Goal: Task Accomplishment & Management: Use online tool/utility

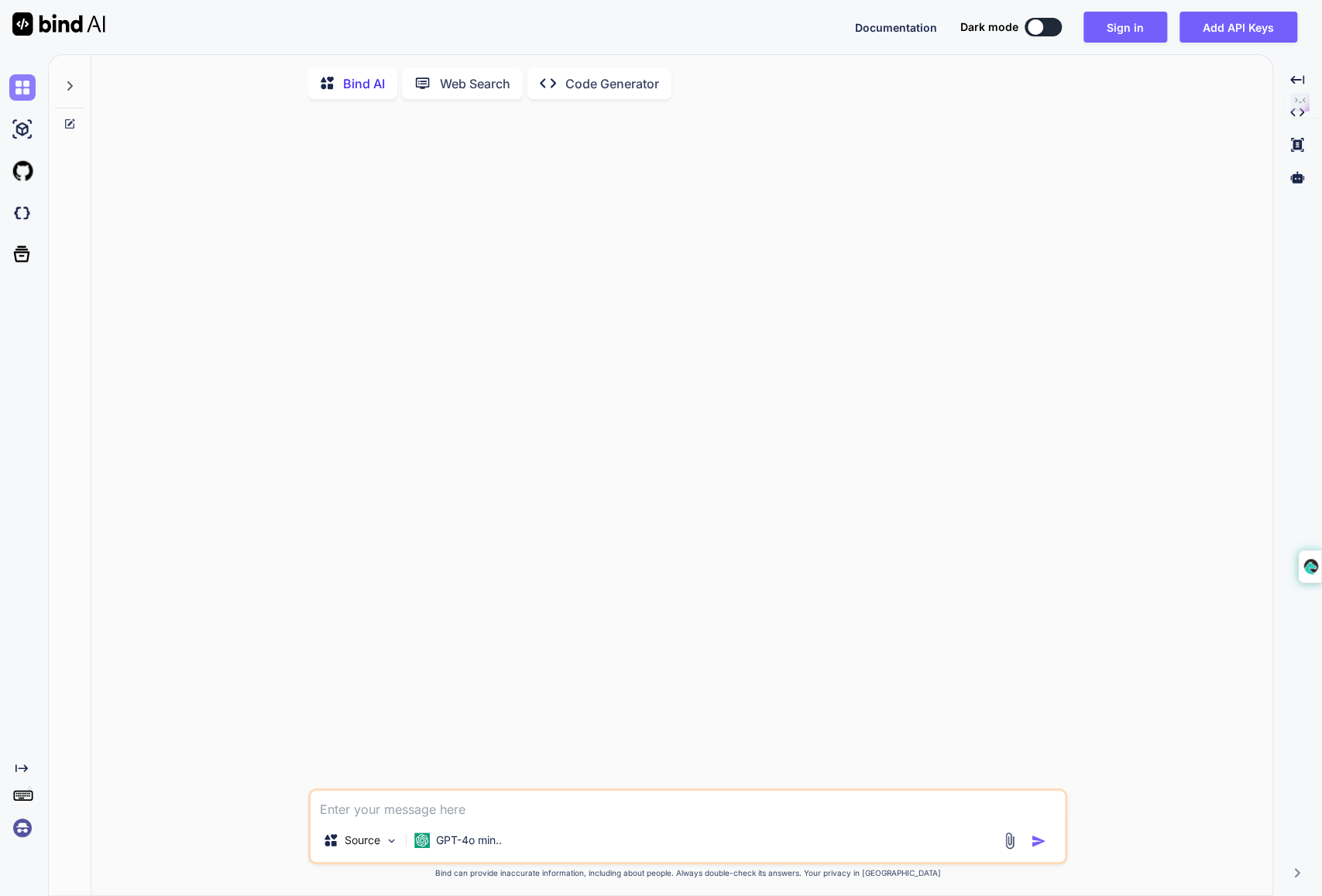
click at [21, 87] on img at bounding box center [22, 87] width 26 height 26
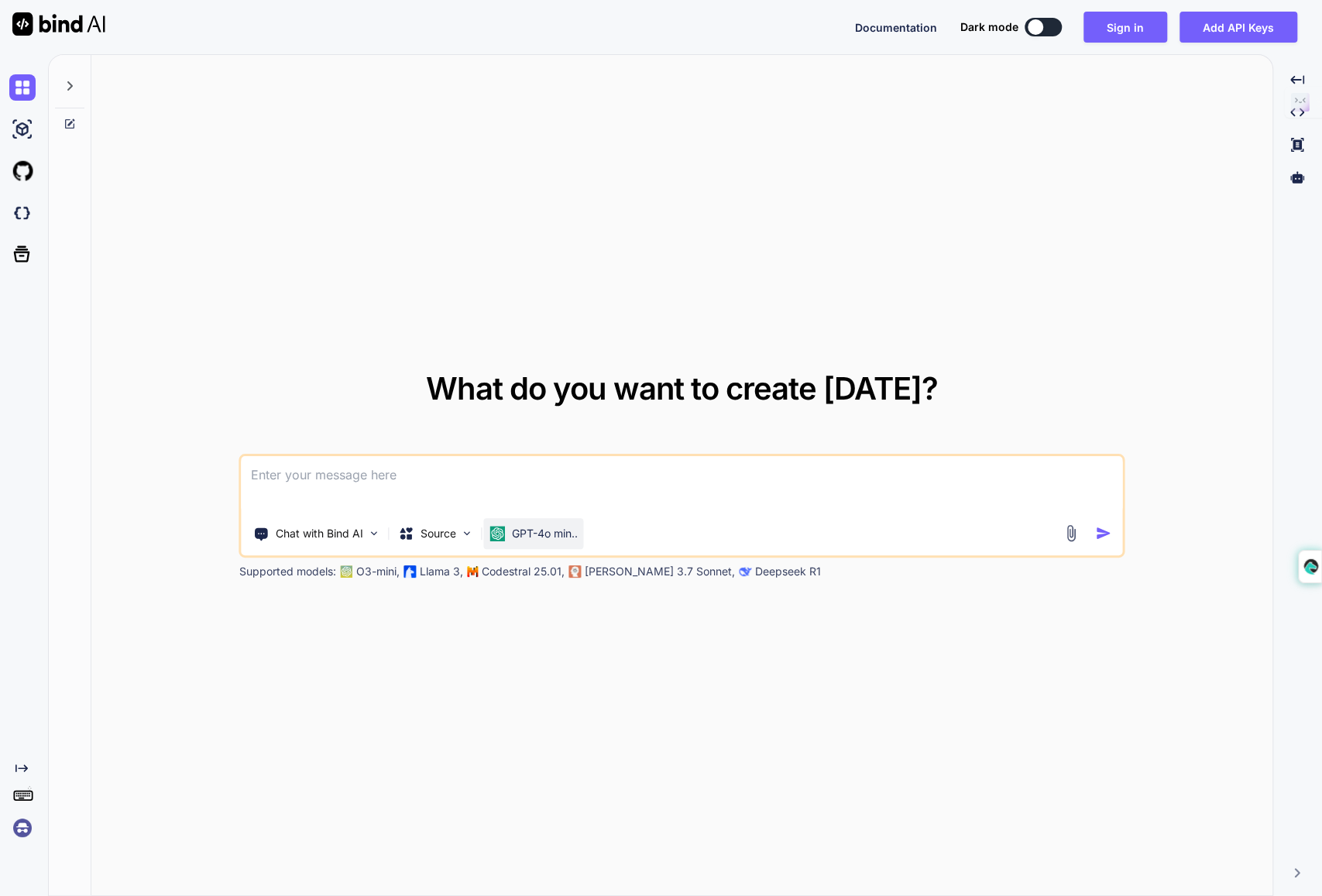
click at [557, 526] on p "GPT-4o min.." at bounding box center [545, 534] width 66 height 15
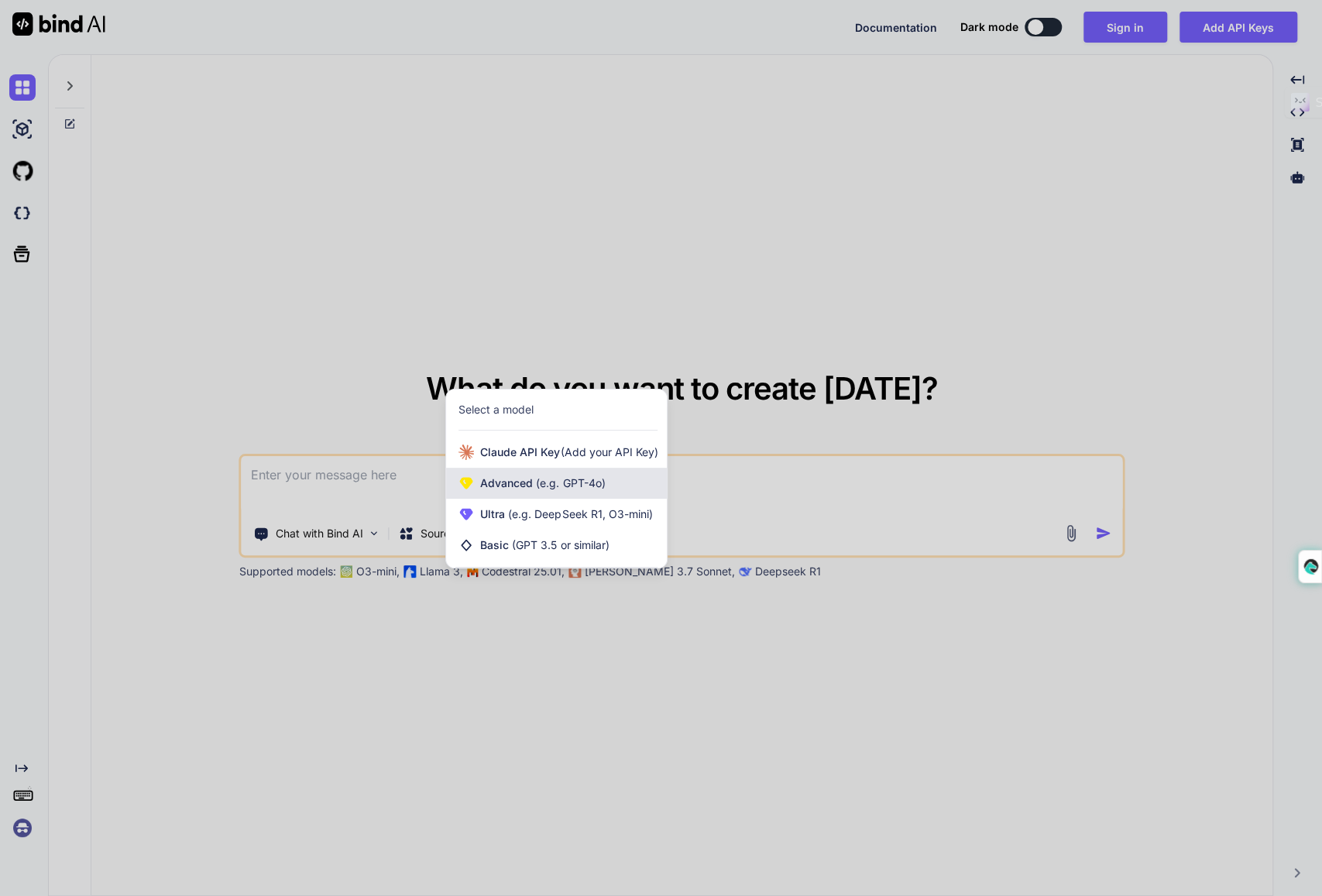
click at [562, 480] on span "(e.g. GPT-4o)" at bounding box center [569, 483] width 72 height 13
type textarea "x"
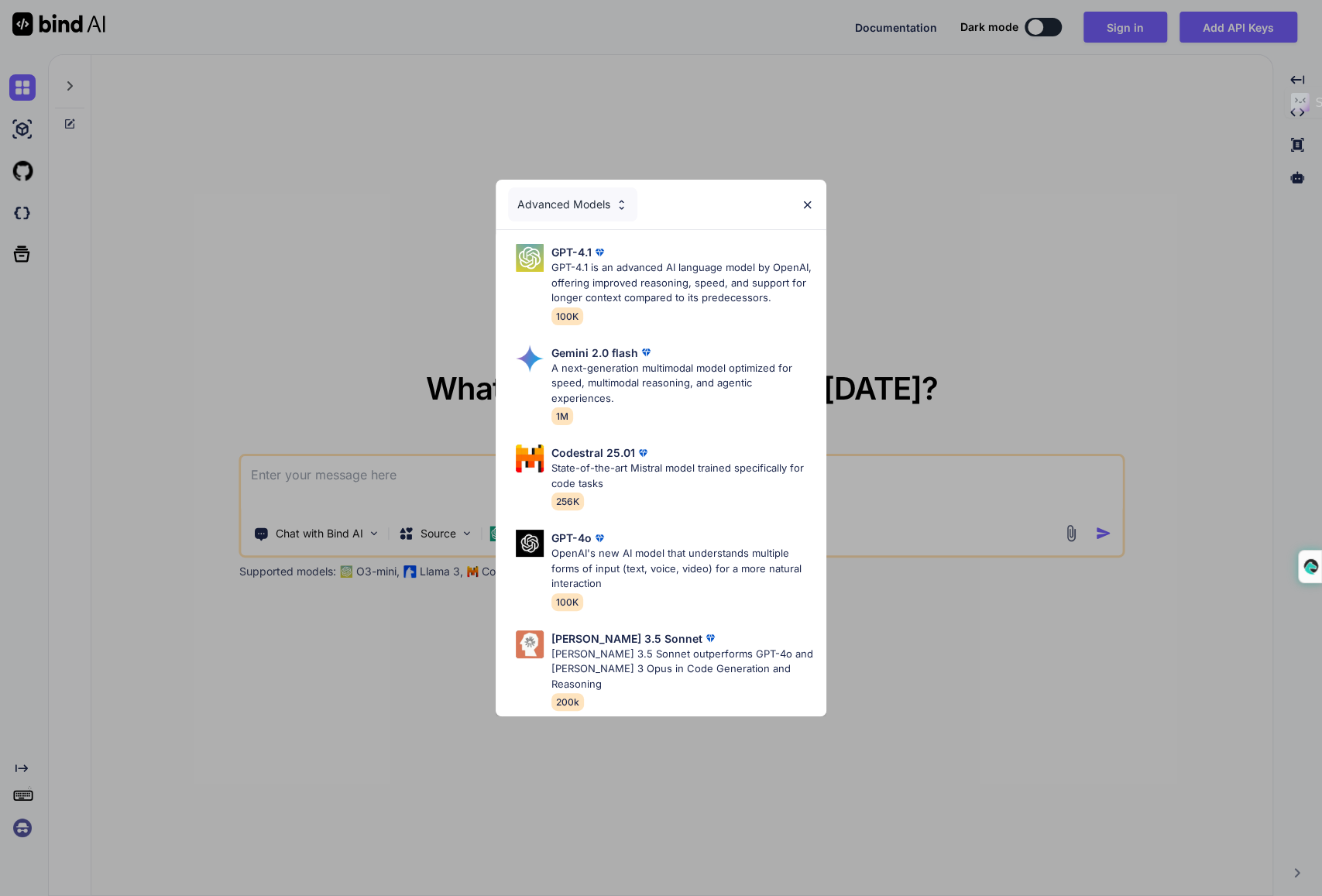
click at [590, 215] on div "Advanced Models" at bounding box center [573, 205] width 130 height 34
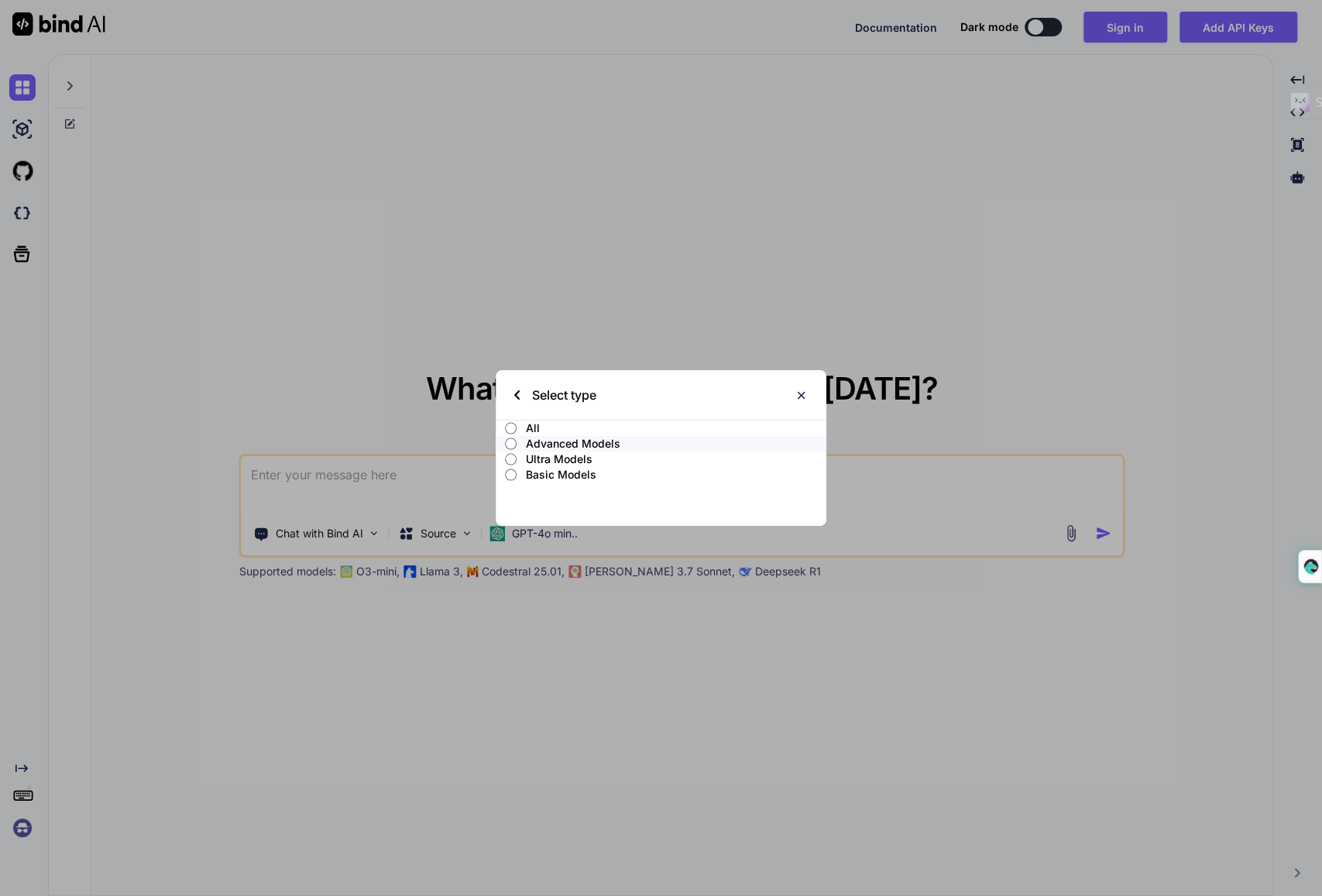
click at [583, 454] on p "Ultra Models" at bounding box center [676, 460] width 301 height 15
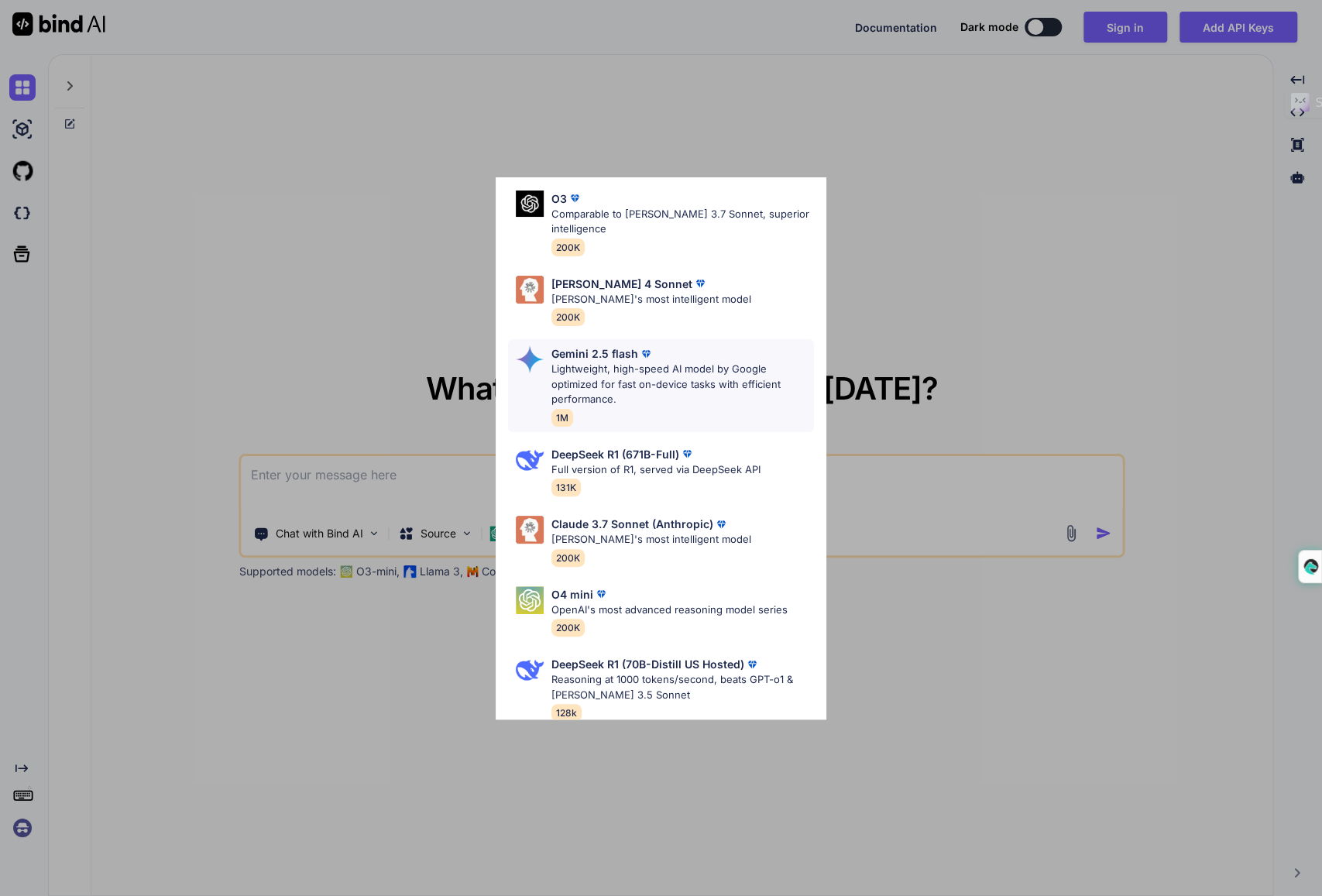
scroll to position [176, 0]
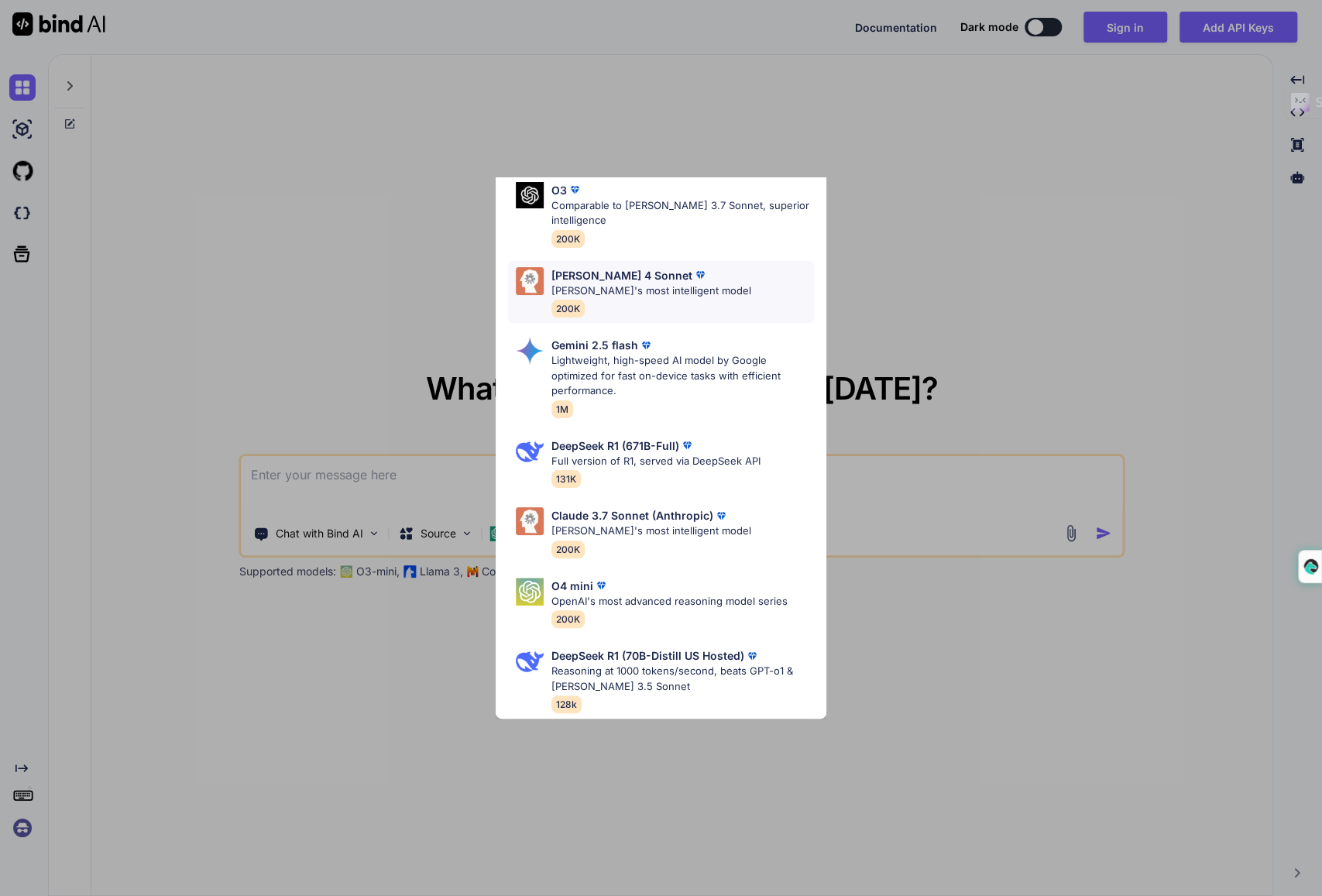
click at [692, 269] on img at bounding box center [700, 275] width 15 height 15
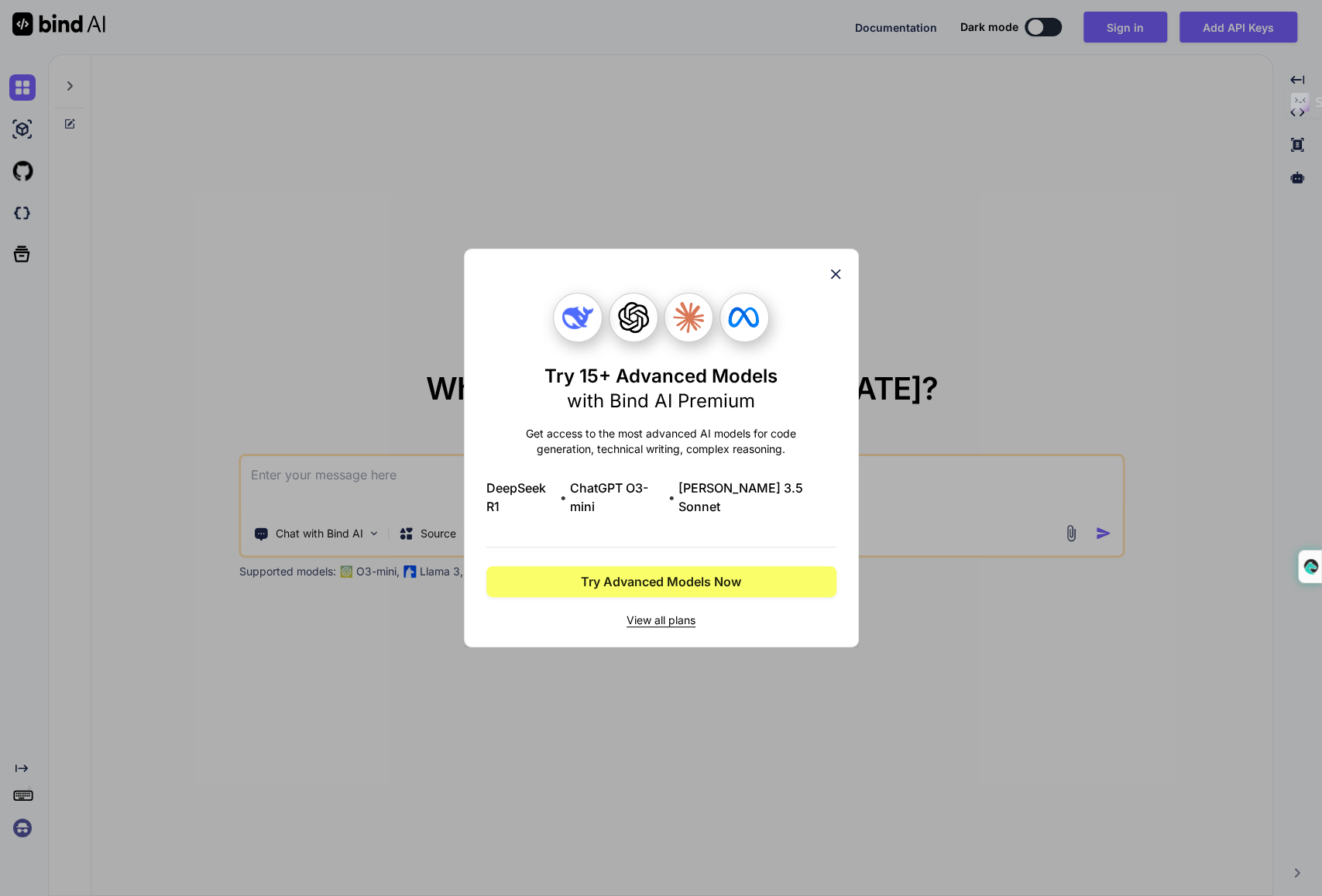
click at [828, 283] on icon at bounding box center [836, 275] width 17 height 17
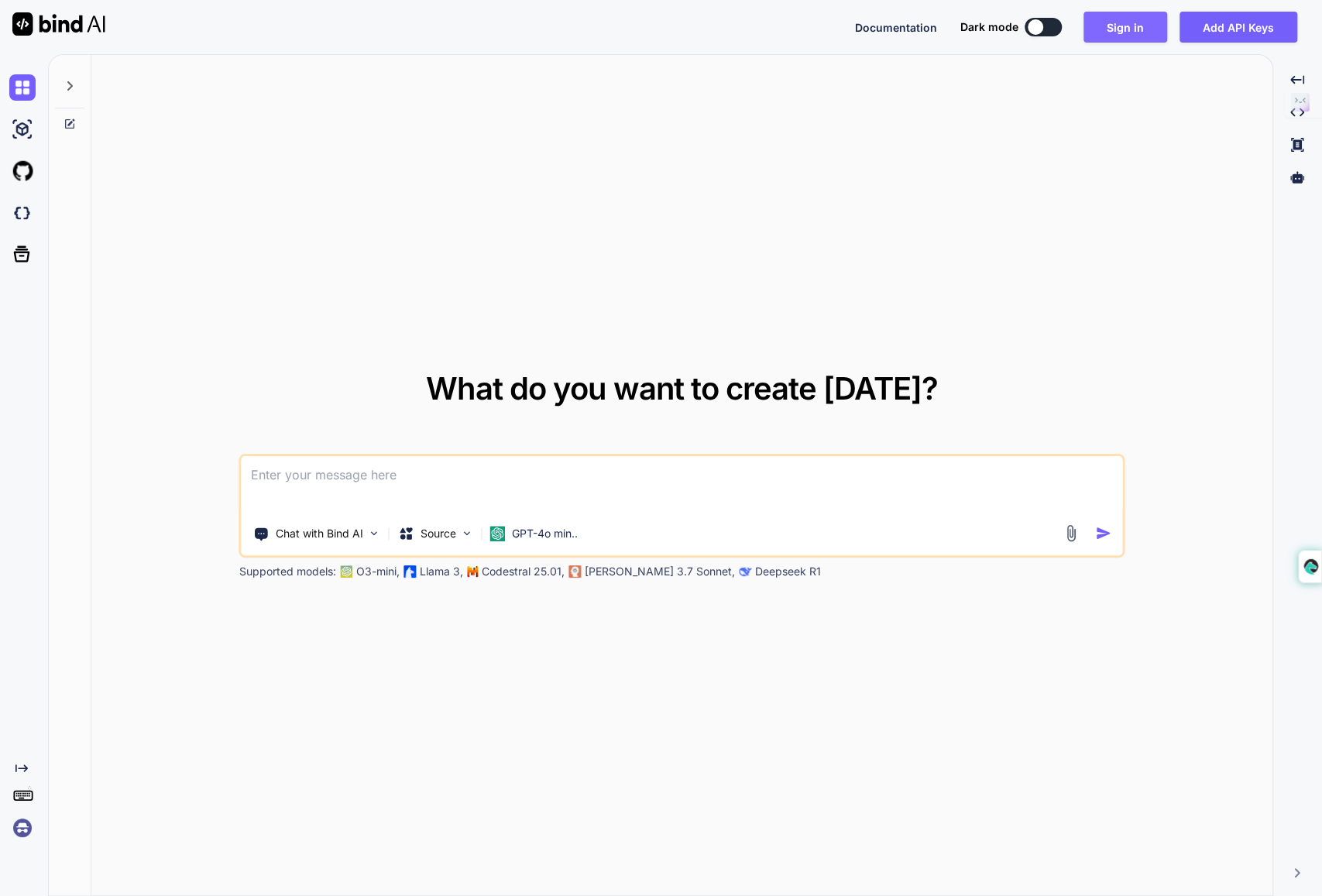
click at [1139, 23] on button "Sign in" at bounding box center [1125, 27] width 84 height 31
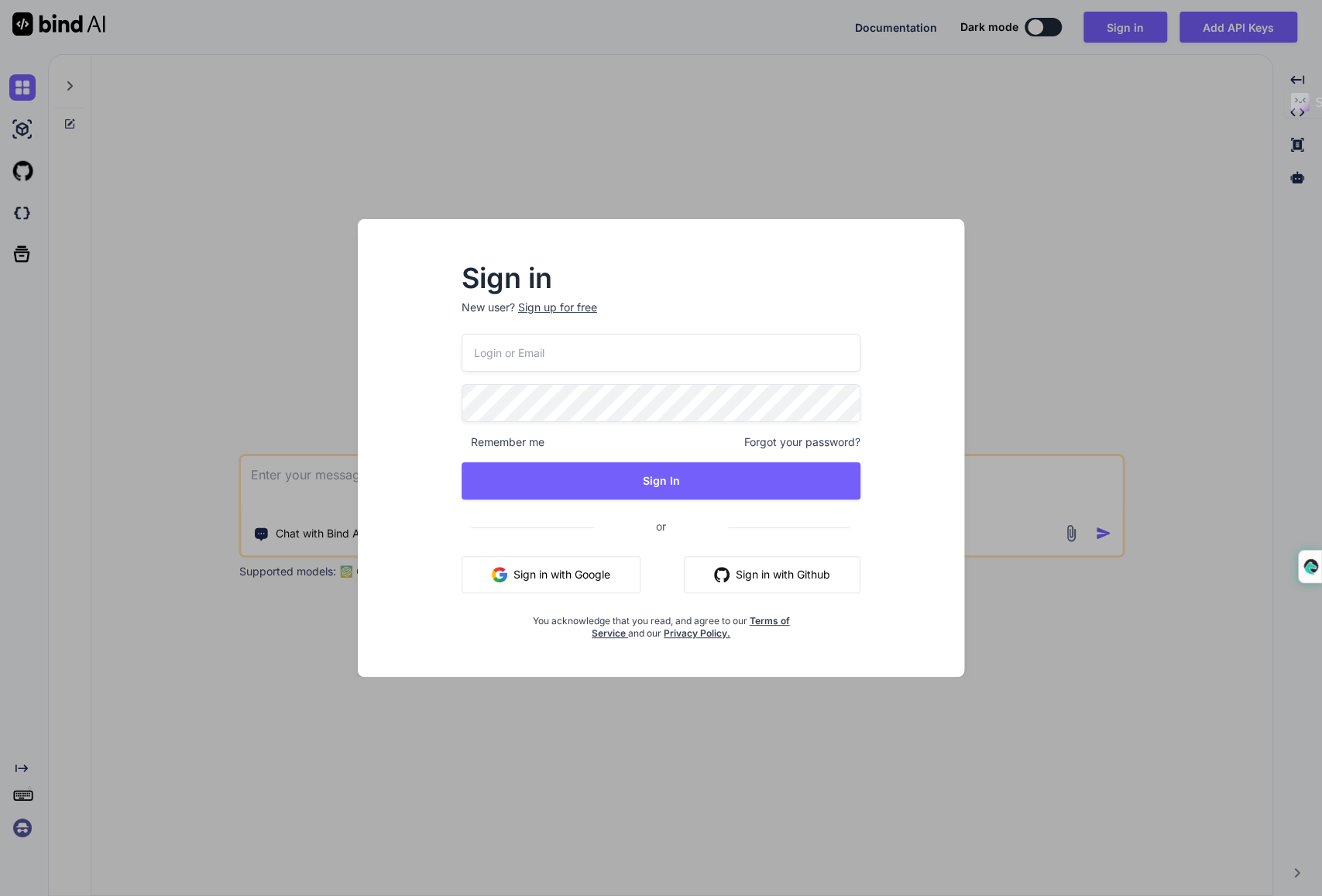
click at [644, 366] on input "email" at bounding box center [661, 353] width 400 height 38
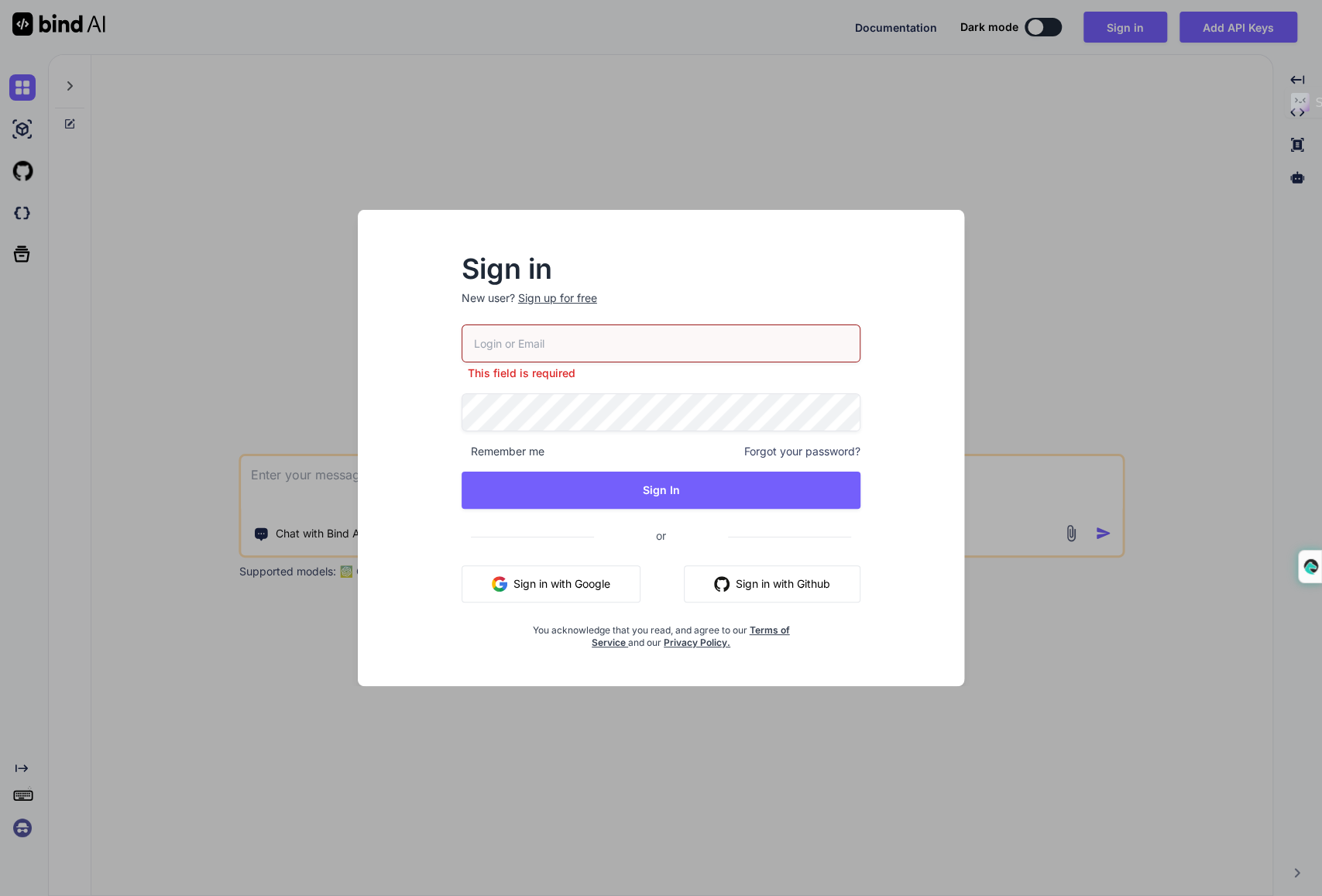
type input "[PERSON_NAME][EMAIL_ADDRESS][PERSON_NAME][DOMAIN_NAME]"
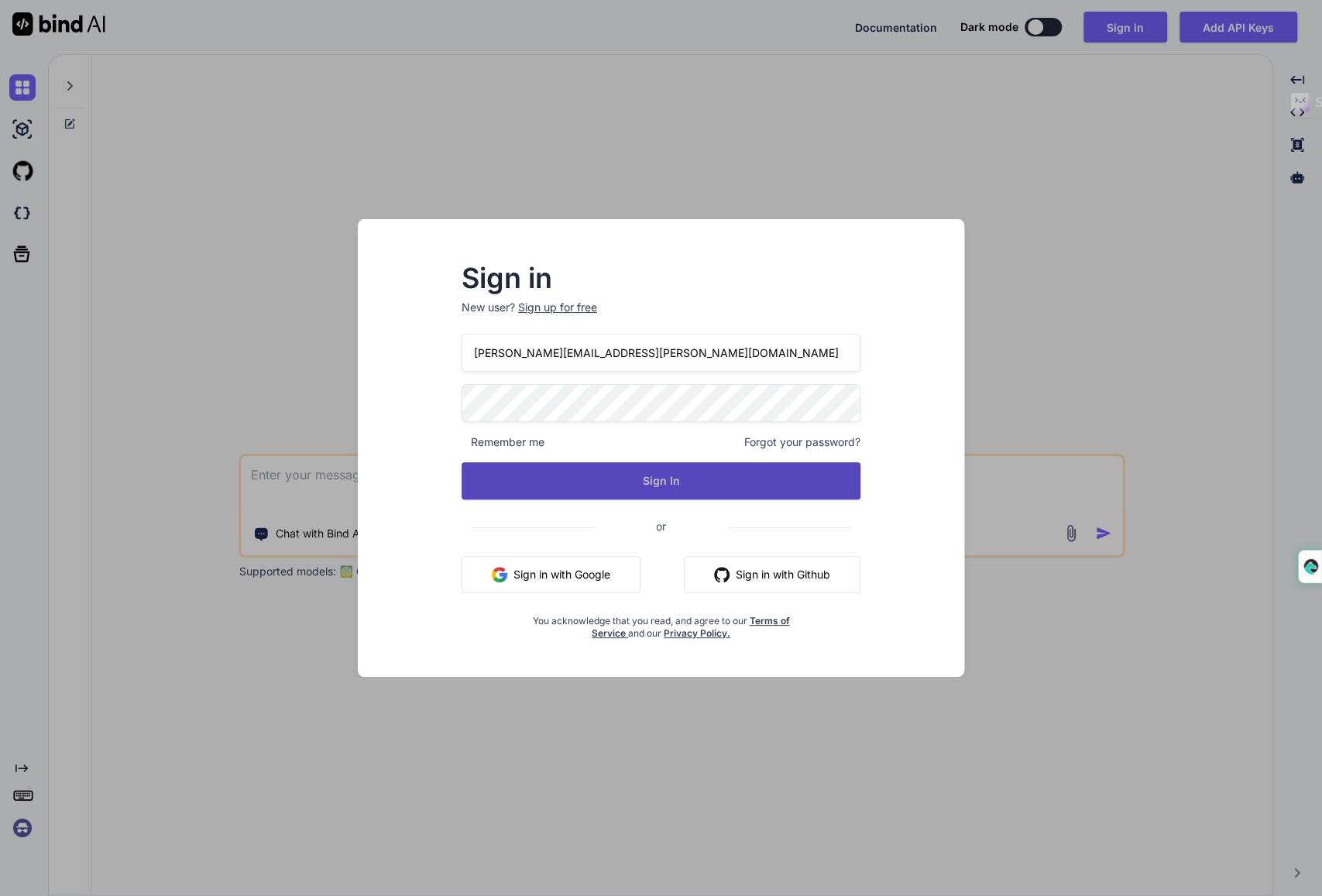
click at [620, 485] on button "Sign In" at bounding box center [661, 482] width 400 height 38
